Goal: Task Accomplishment & Management: Use online tool/utility

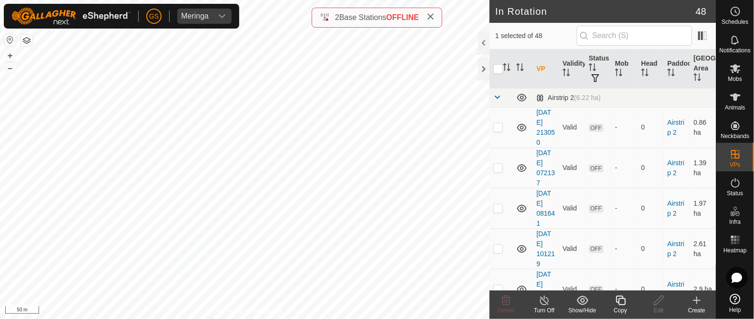
click at [619, 300] on icon at bounding box center [621, 301] width 10 height 10
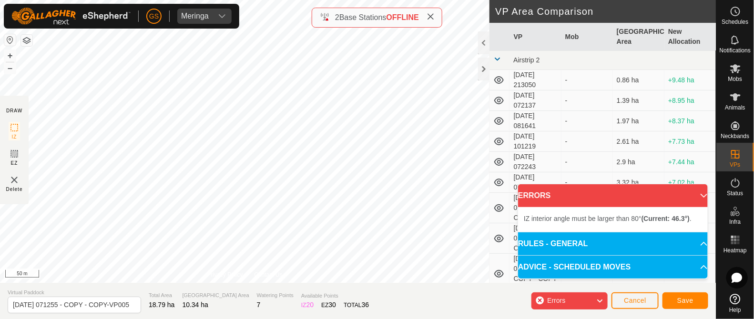
click at [279, 310] on div "DRAW IZ EZ Delete Privacy Policy Contact Us + – ⇧ i 50 m VP Area Comparison VP …" at bounding box center [358, 159] width 716 height 319
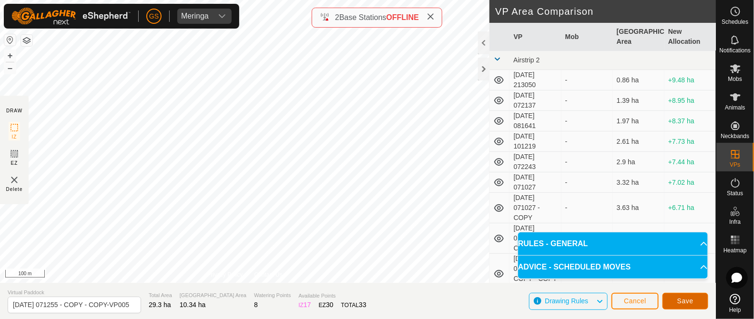
click at [672, 298] on button "Save" at bounding box center [686, 301] width 46 height 17
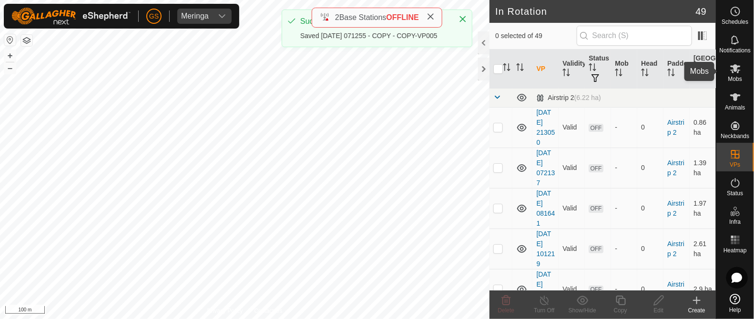
click at [733, 70] on icon at bounding box center [736, 68] width 10 height 9
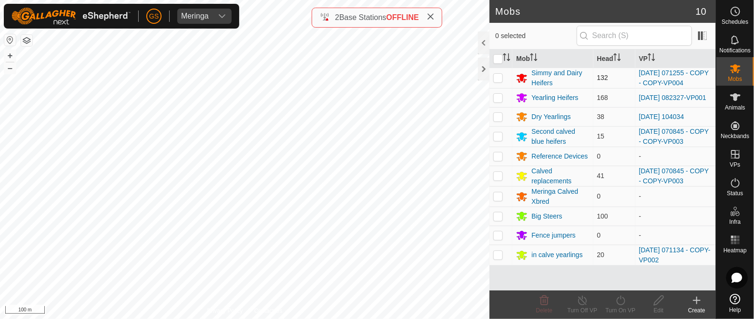
click at [498, 77] on p-checkbox at bounding box center [499, 78] width 10 height 8
checkbox input "true"
click at [621, 299] on icon at bounding box center [621, 300] width 12 height 11
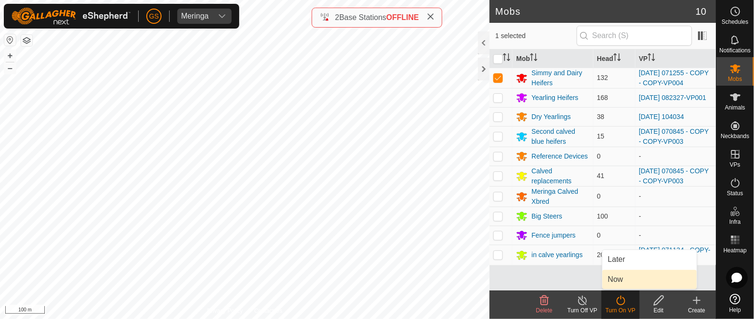
click at [618, 283] on link "Now" at bounding box center [650, 279] width 94 height 19
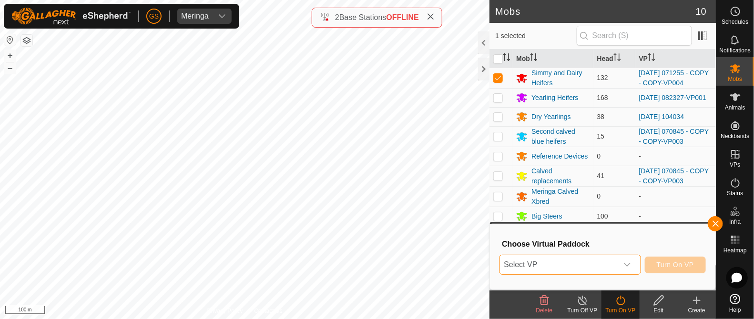
click at [615, 268] on span "Select VP" at bounding box center [558, 265] width 117 height 19
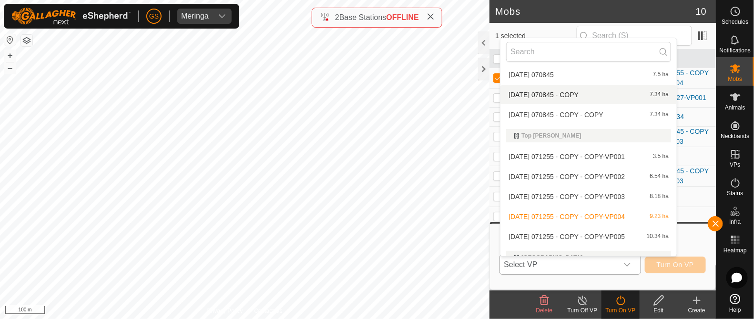
scroll to position [1083, 0]
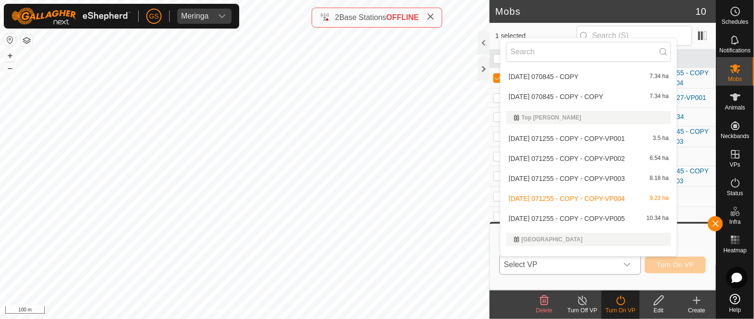
click at [586, 217] on li "[DATE] 071255 - COPY - COPY-VP005 10.34 ha" at bounding box center [589, 218] width 176 height 19
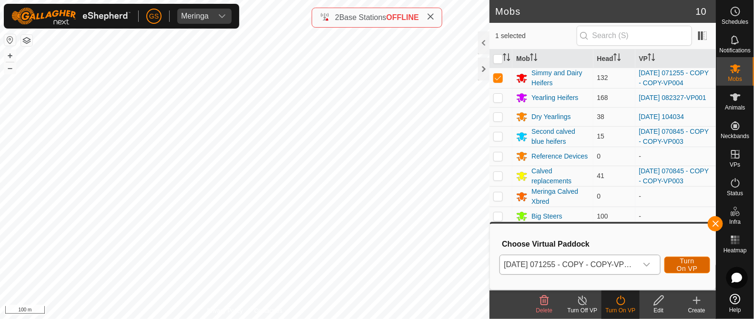
click at [688, 259] on span "Turn On VP" at bounding box center [688, 264] width 22 height 15
